Goal: Task Accomplishment & Management: Manage account settings

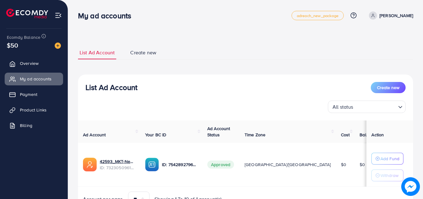
scroll to position [32, 0]
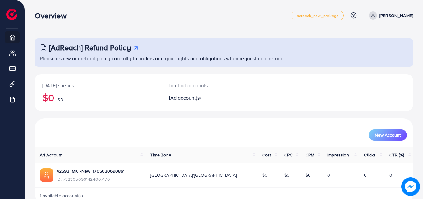
scroll to position [15, 0]
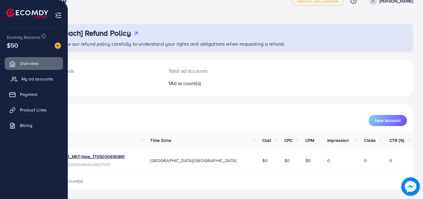
click at [36, 81] on span "My ad accounts" at bounding box center [37, 79] width 32 height 6
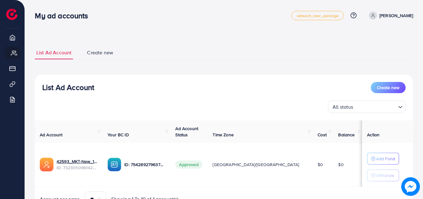
scroll to position [32, 0]
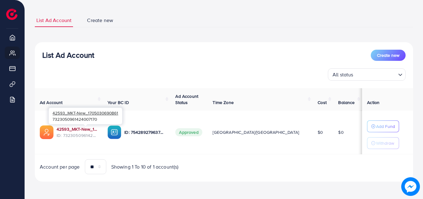
click at [98, 130] on link "42593_MKT-New_1705030690861" at bounding box center [77, 129] width 41 height 6
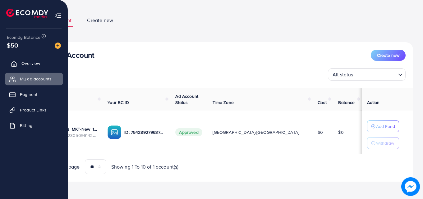
click at [26, 62] on span "Overview" at bounding box center [30, 63] width 19 height 6
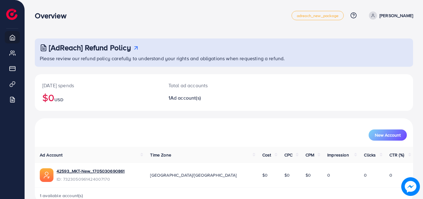
scroll to position [15, 0]
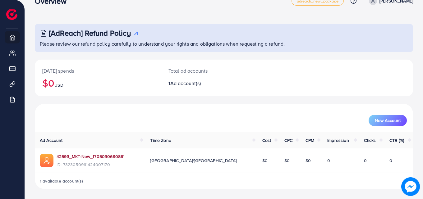
click at [84, 156] on link "42593_MKT-New_1705030690861" at bounding box center [91, 157] width 68 height 6
click at [96, 156] on link "42593_MKT-New_1705030690861" at bounding box center [91, 157] width 68 height 6
click at [91, 158] on link "42593_MKT-New_1705030690861" at bounding box center [91, 157] width 68 height 6
